Goal: Communication & Community: Ask a question

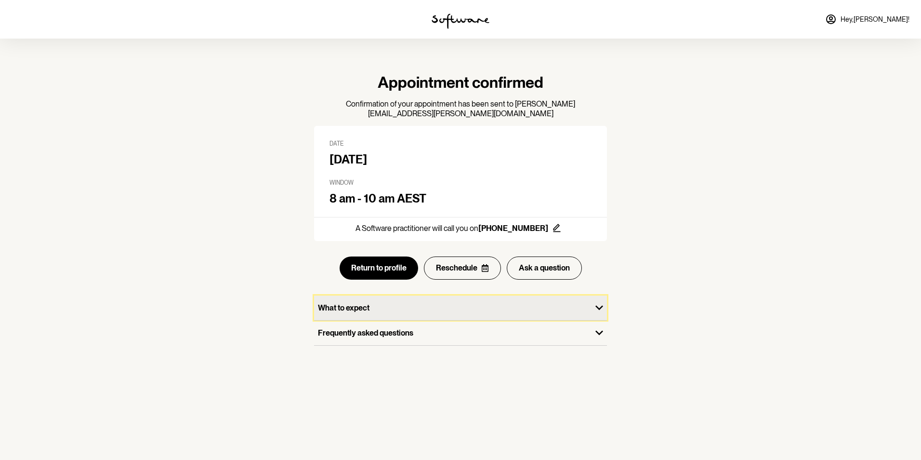
click at [601, 286] on icon "button" at bounding box center [599, 307] width 8 height 5
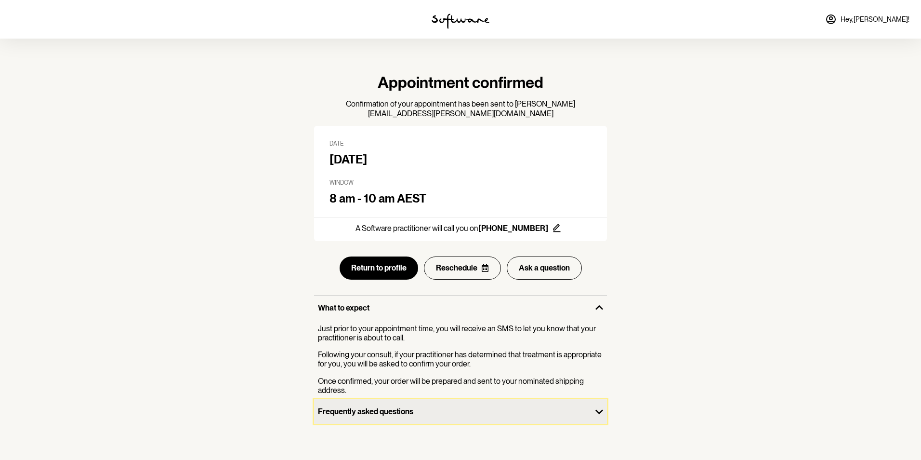
click at [597, 286] on icon "button" at bounding box center [599, 411] width 8 height 5
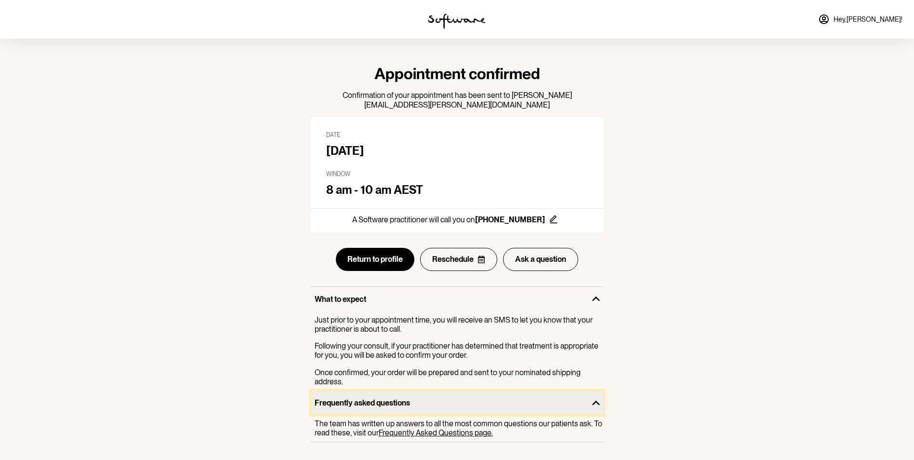
scroll to position [16, 0]
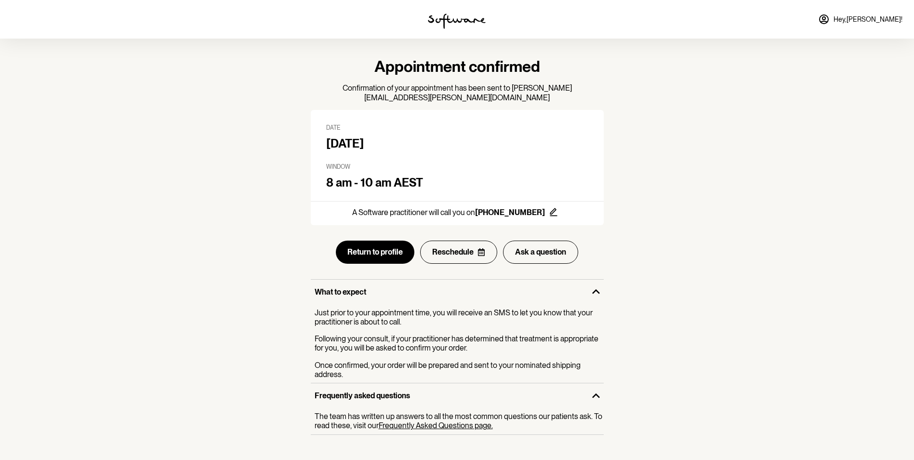
click at [444, 286] on link "Frequently Asked Questions page." at bounding box center [436, 425] width 114 height 9
click at [385, 243] on button "Return to profile" at bounding box center [375, 251] width 79 height 23
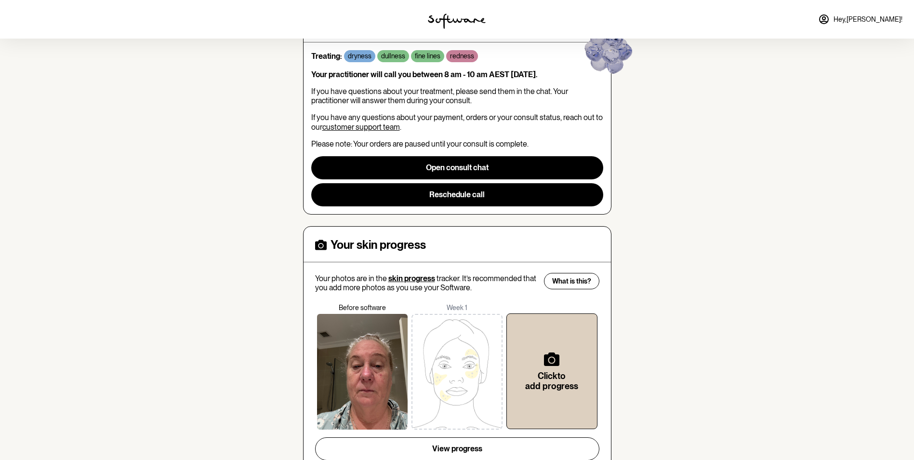
scroll to position [96, 0]
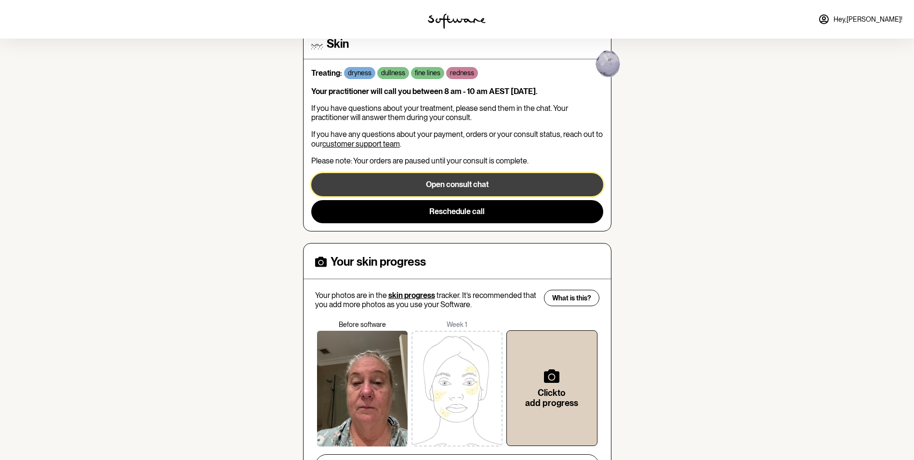
click at [441, 183] on button "Open consult chat" at bounding box center [457, 184] width 292 height 23
